Goal: Transaction & Acquisition: Purchase product/service

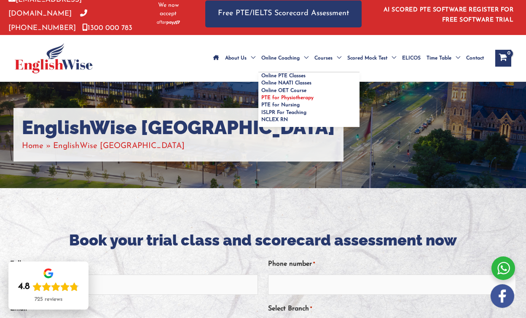
scroll to position [5, 0]
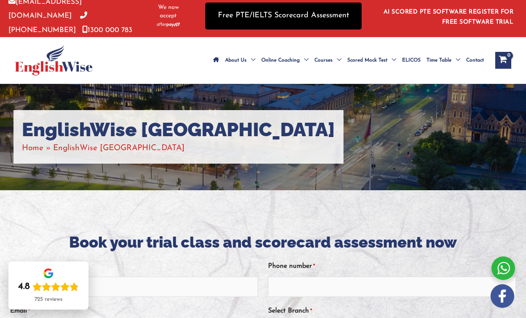
click at [280, 19] on link "Free PTE/IELTS Scorecard Assessment" at bounding box center [283, 16] width 156 height 27
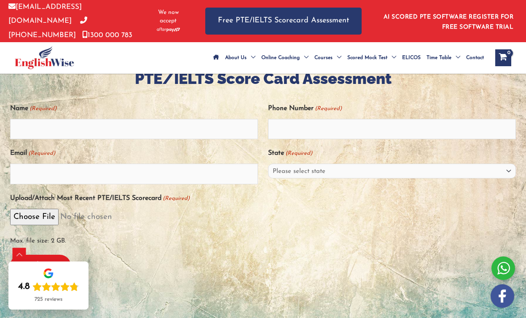
scroll to position [204, 0]
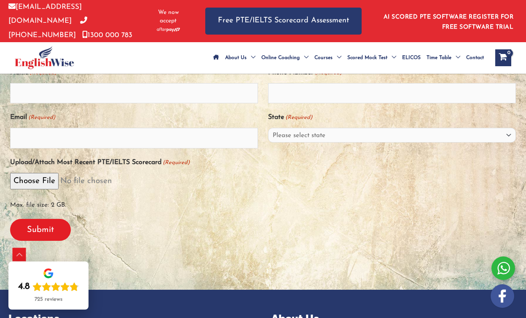
click at [34, 174] on input "Upload/Attach Most Recent PTE/IELTS Scorecard (Required)" at bounding box center [262, 181] width 505 height 16
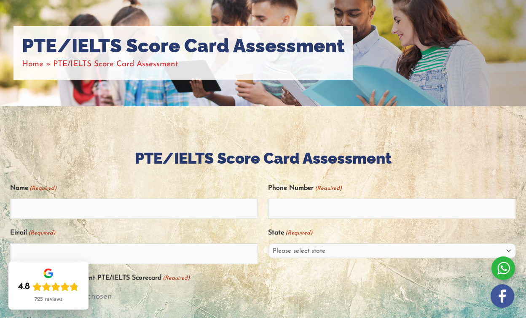
scroll to position [88, 0]
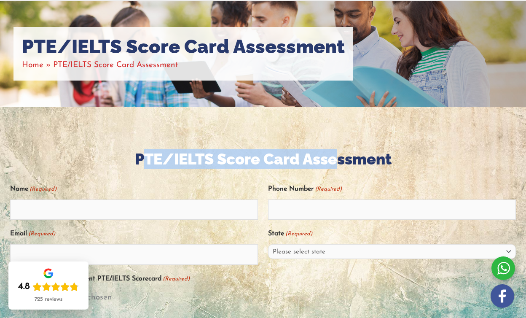
drag, startPoint x: 144, startPoint y: 147, endPoint x: 338, endPoint y: 157, distance: 193.6
click at [338, 161] on h2 "PTE/IELTS Score Card Assessment" at bounding box center [262, 159] width 505 height 20
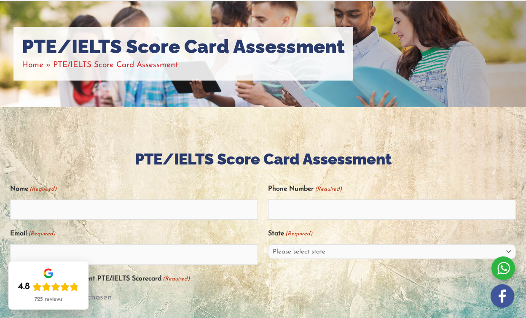
click at [388, 157] on h2 "PTE/IELTS Score Card Assessment" at bounding box center [262, 159] width 505 height 20
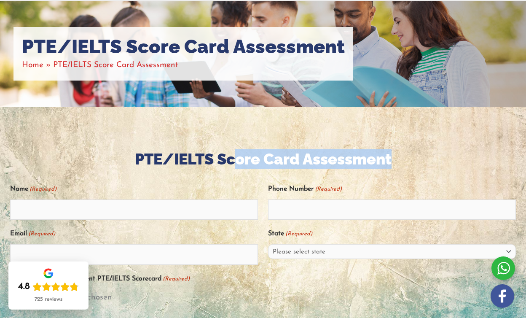
drag, startPoint x: 400, startPoint y: 158, endPoint x: 234, endPoint y: 155, distance: 166.0
click at [234, 155] on h2 "PTE/IELTS Score Card Assessment" at bounding box center [262, 159] width 505 height 20
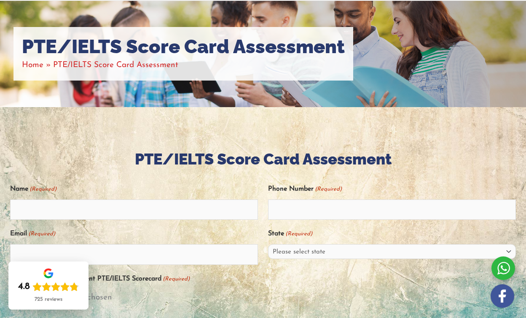
click at [147, 158] on h2 "PTE/IELTS Score Card Assessment" at bounding box center [262, 159] width 505 height 20
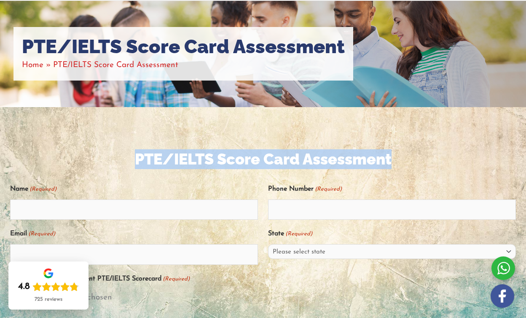
drag, startPoint x: 132, startPoint y: 154, endPoint x: 429, endPoint y: 164, distance: 297.1
click at [429, 164] on h2 "PTE/IELTS Score Card Assessment" at bounding box center [262, 159] width 505 height 20
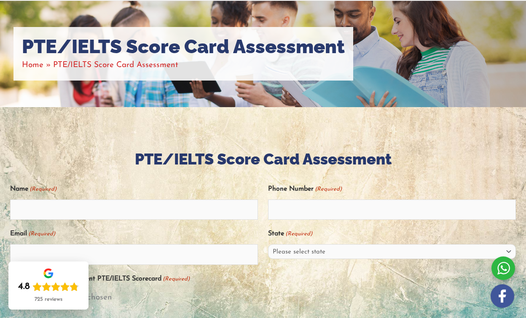
click at [174, 185] on div "Name (Required)" at bounding box center [134, 201] width 248 height 38
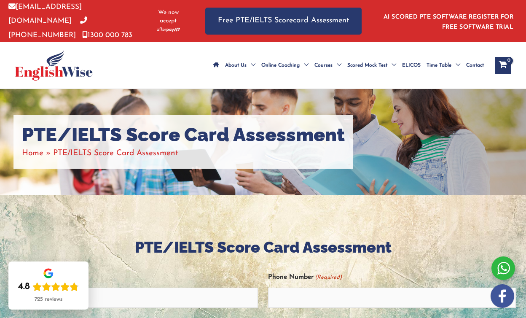
scroll to position [0, 0]
click at [232, 56] on span "About Us" at bounding box center [235, 65] width 21 height 29
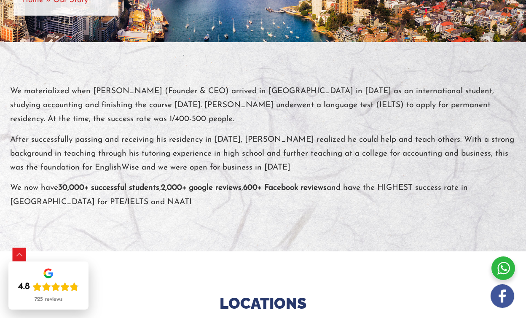
scroll to position [150, 0]
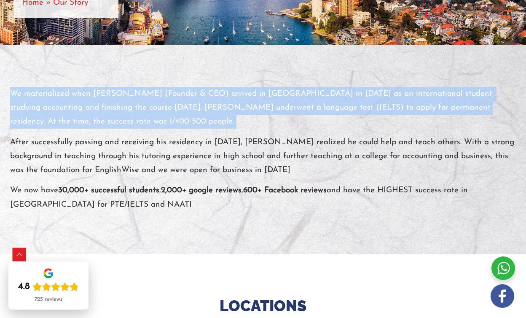
drag, startPoint x: 10, startPoint y: 88, endPoint x: 94, endPoint y: 127, distance: 92.7
click at [94, 127] on div "We materialized when Shivi Bhalla (Founder & CEO) arrived in Australia in 2010 …" at bounding box center [262, 149] width 505 height 209
click at [127, 219] on div at bounding box center [263, 149] width 526 height 209
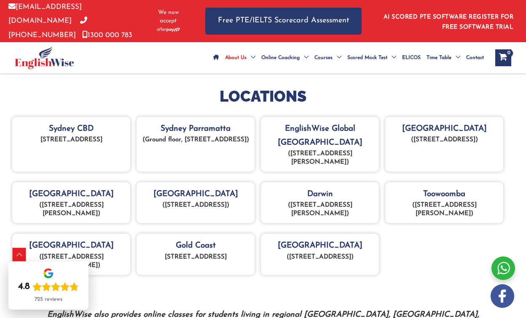
scroll to position [351, 0]
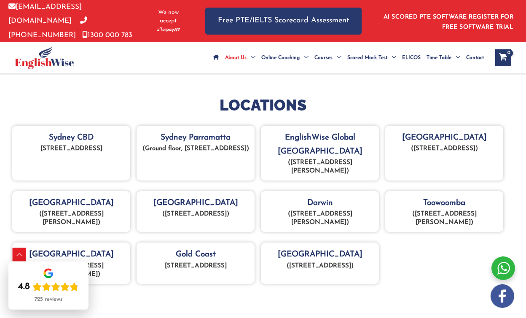
click at [64, 62] on img at bounding box center [44, 57] width 59 height 23
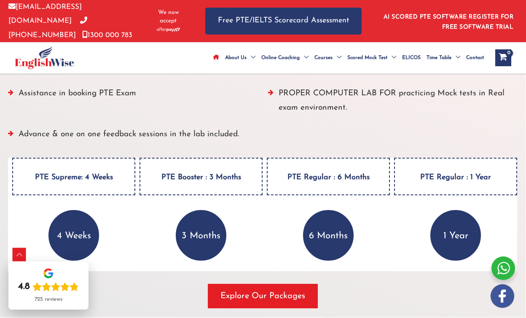
scroll to position [1144, 0]
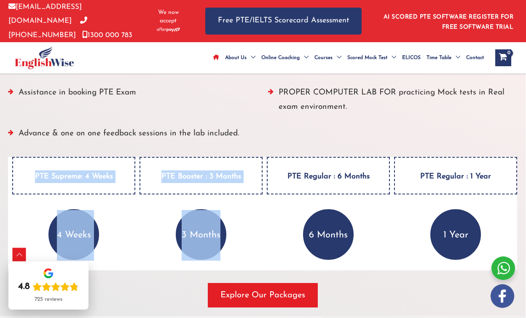
drag, startPoint x: 19, startPoint y: 172, endPoint x: 191, endPoint y: 243, distance: 186.0
click at [192, 245] on div "PTE Supreme: 4 Weeks 4 Weeks ALL PTE preparation materials (included in the cou…" at bounding box center [262, 213] width 509 height 113
click at [186, 235] on p "3 Months" at bounding box center [201, 234] width 51 height 51
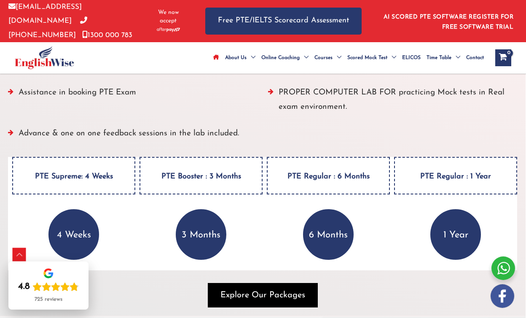
click at [251, 297] on span "Explore Our Packages" at bounding box center [262, 295] width 85 height 12
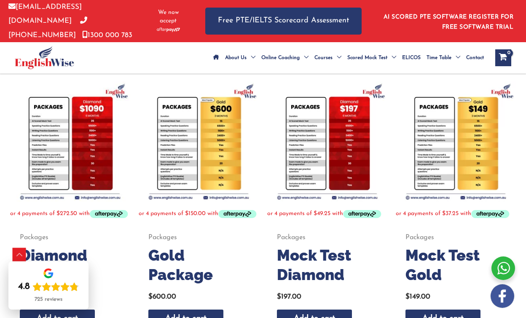
scroll to position [169, 0]
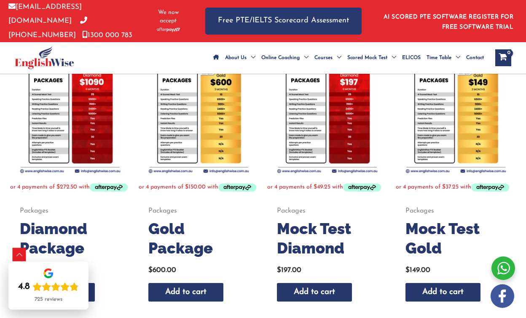
click at [192, 225] on h2 "Gold Package" at bounding box center [198, 239] width 101 height 40
